Goal: Transaction & Acquisition: Purchase product/service

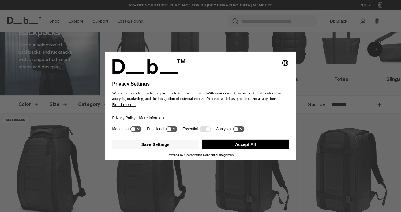
click at [253, 143] on button "Accept All" at bounding box center [245, 145] width 87 height 10
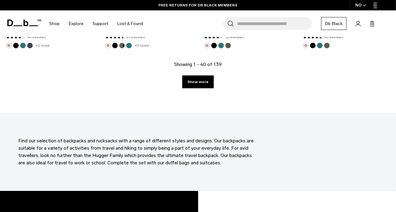
scroll to position [1621, 0]
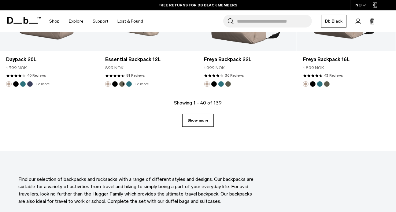
click at [197, 124] on link "Show more" at bounding box center [197, 120] width 31 height 13
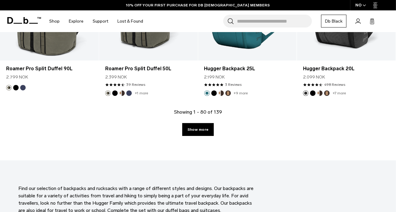
scroll to position [3119, 0]
